Goal: Information Seeking & Learning: Learn about a topic

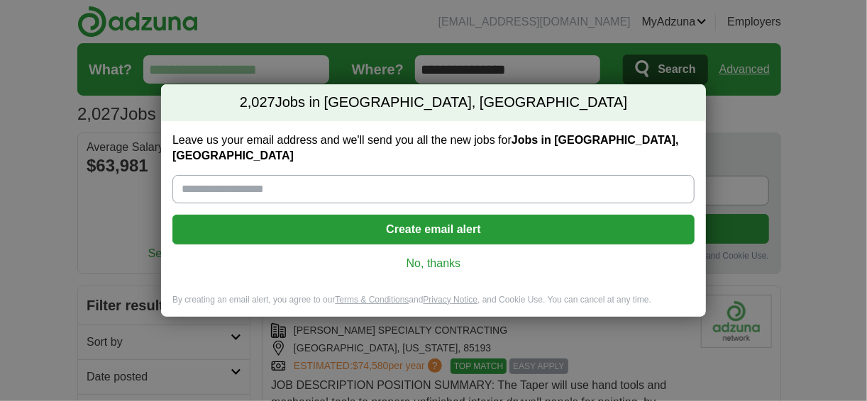
click at [417, 257] on link "No, thanks" at bounding box center [433, 264] width 499 height 16
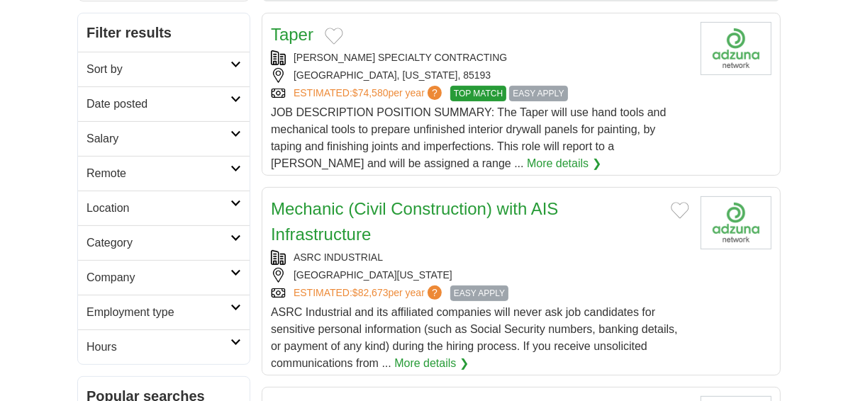
scroll to position [282, 0]
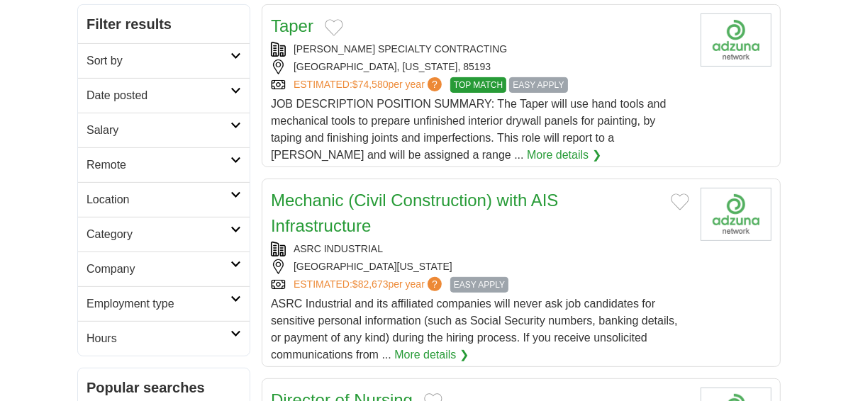
click at [121, 226] on h2 "Category" at bounding box center [159, 234] width 144 height 17
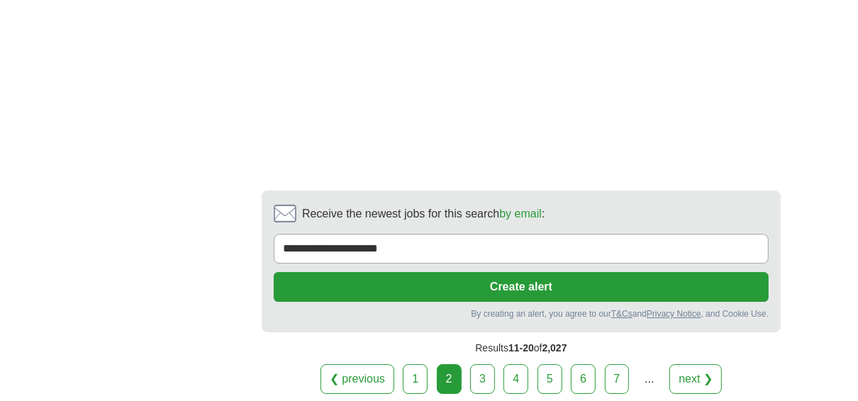
scroll to position [3065, 0]
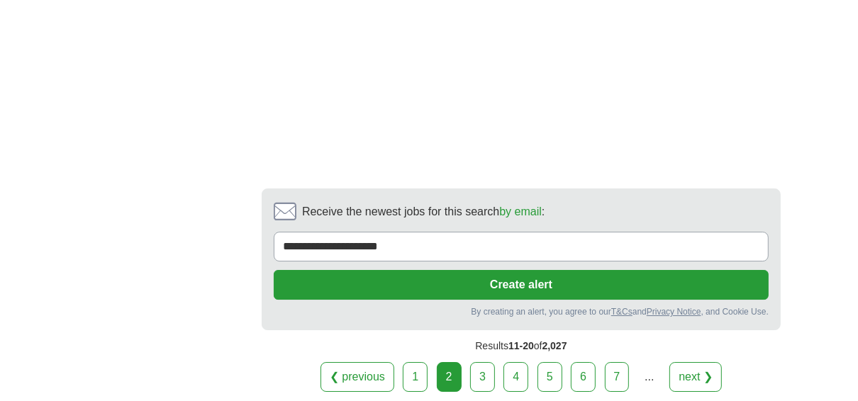
click at [482, 362] on link "3" at bounding box center [482, 377] width 25 height 30
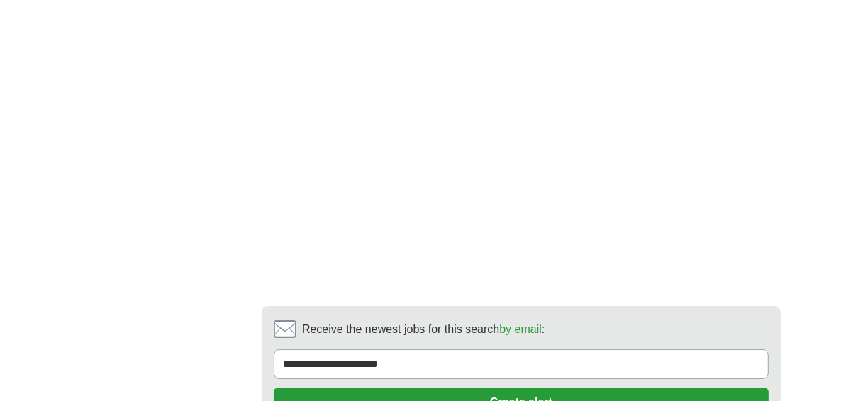
scroll to position [3080, 0]
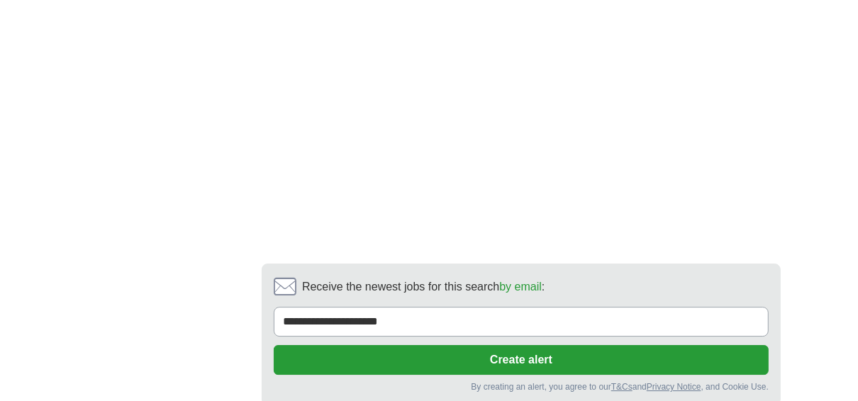
scroll to position [2925, 0]
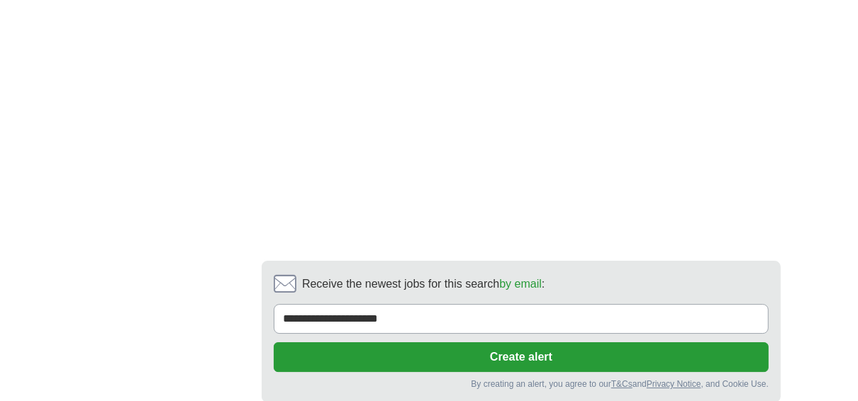
drag, startPoint x: 372, startPoint y: 310, endPoint x: 550, endPoint y: 368, distance: 187.9
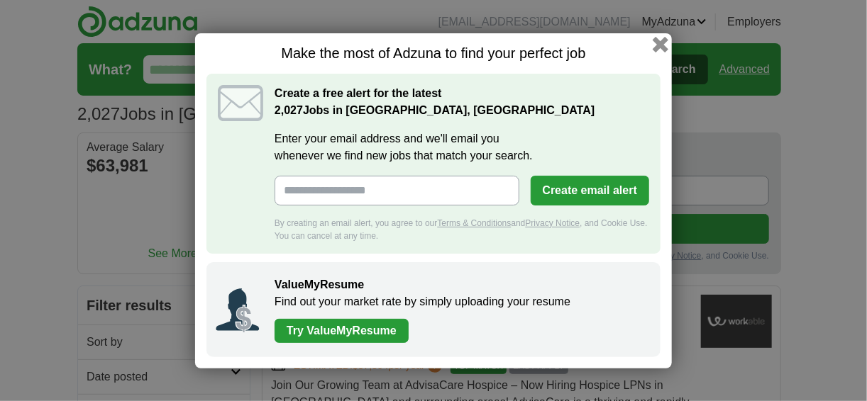
click at [664, 45] on button "button" at bounding box center [660, 44] width 16 height 16
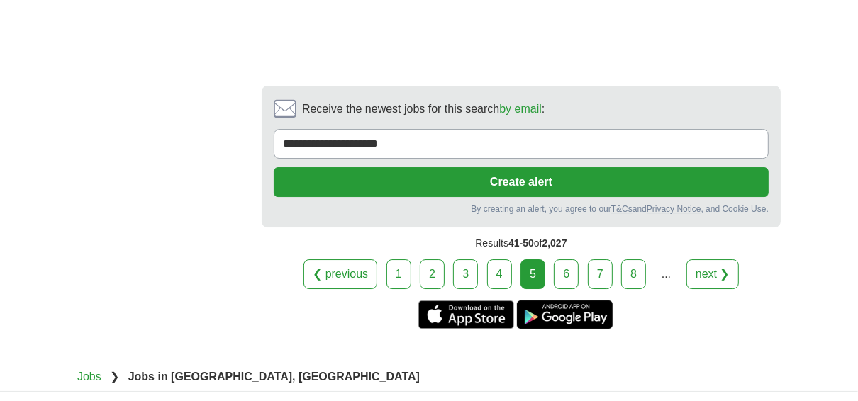
scroll to position [3142, 0]
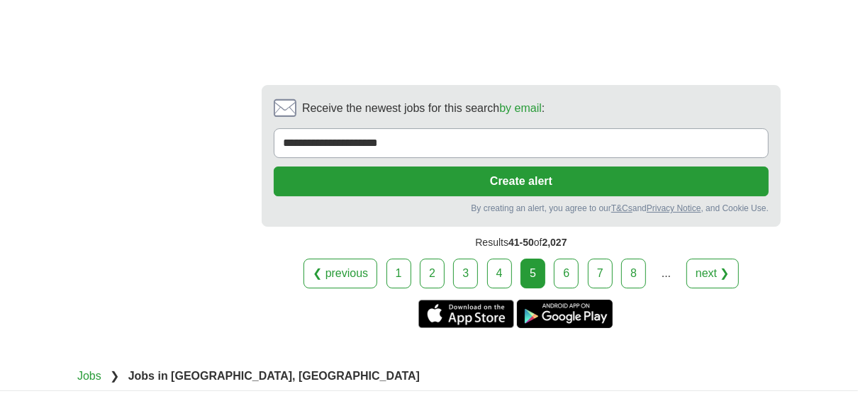
click at [569, 259] on link "6" at bounding box center [566, 274] width 25 height 30
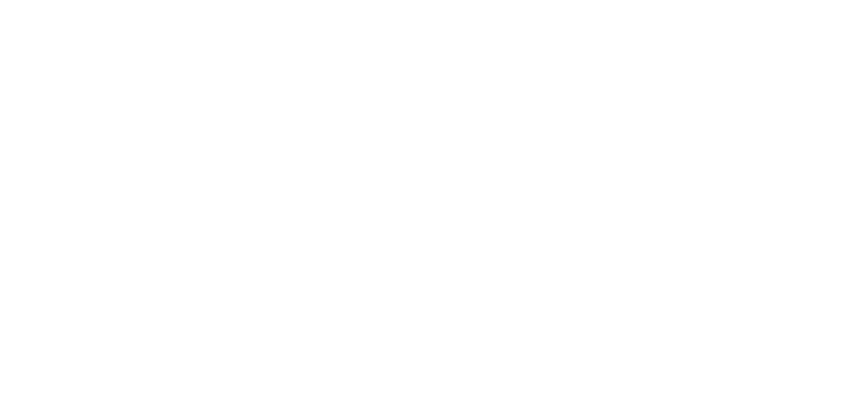
scroll to position [2766, 0]
